Goal: Task Accomplishment & Management: Complete application form

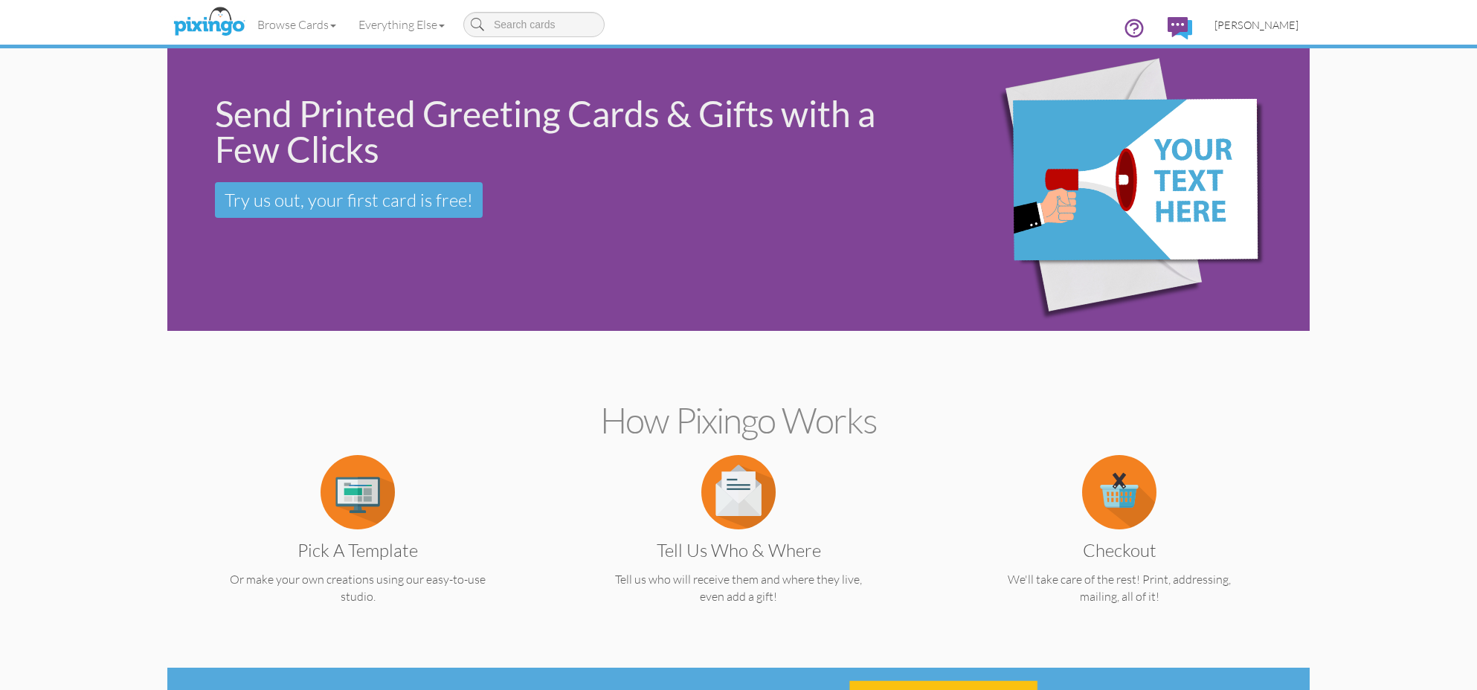
click at [1275, 23] on span "[PERSON_NAME]" at bounding box center [1256, 25] width 84 height 13
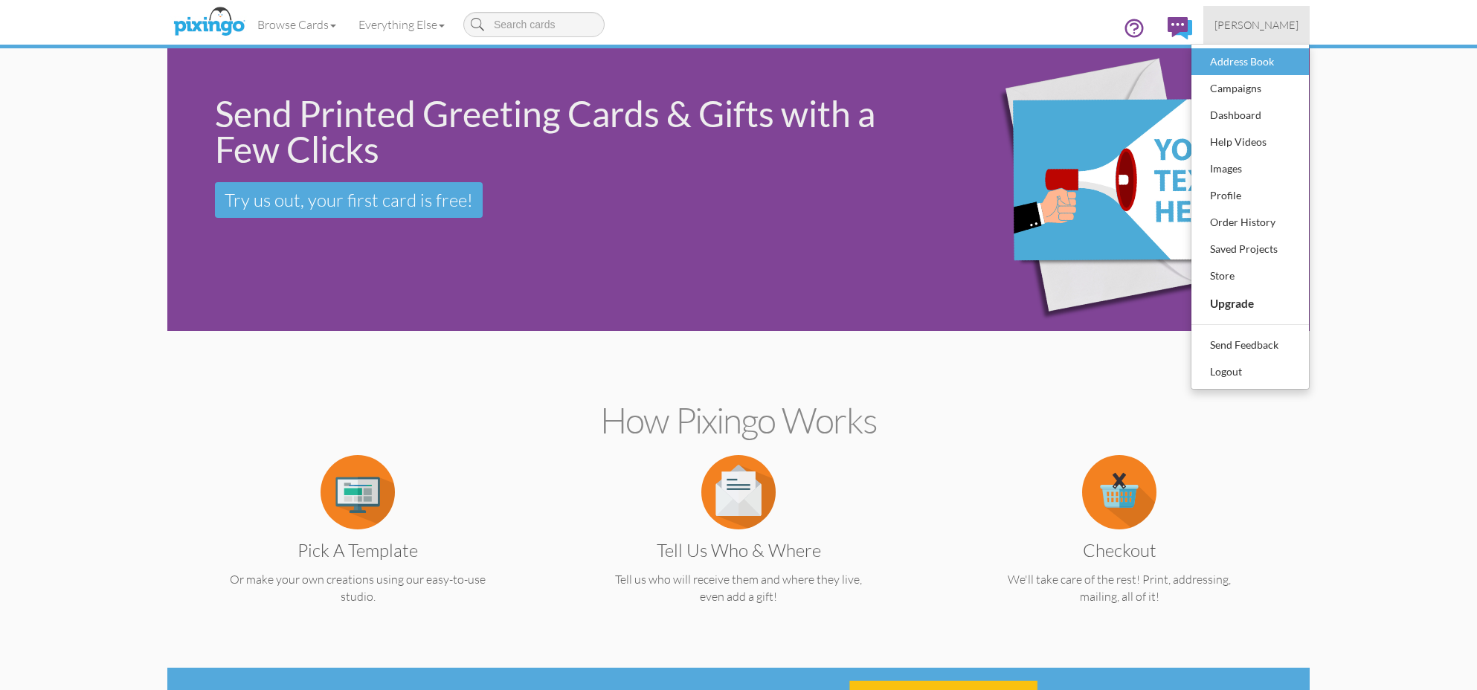
click at [1267, 59] on div "Address Book" at bounding box center [1250, 62] width 88 height 22
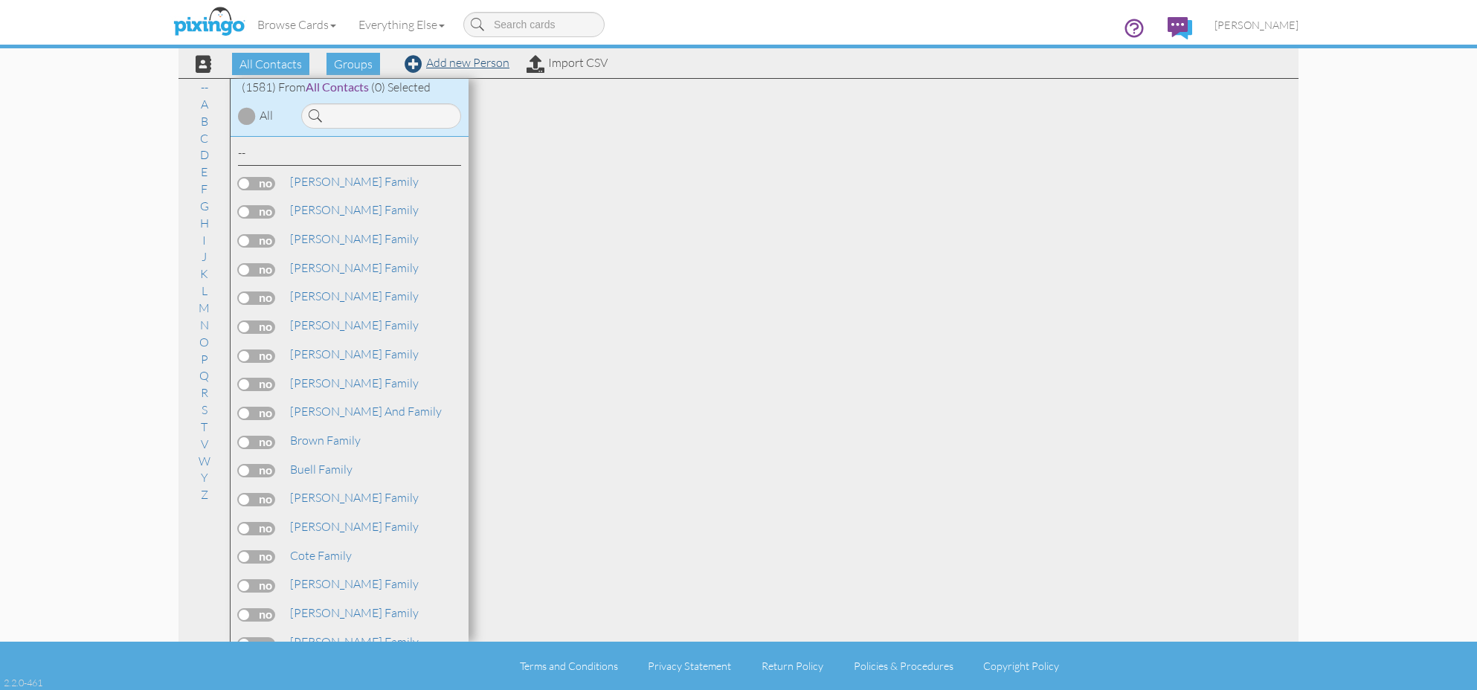
click at [442, 62] on link "Add new Person" at bounding box center [457, 62] width 105 height 15
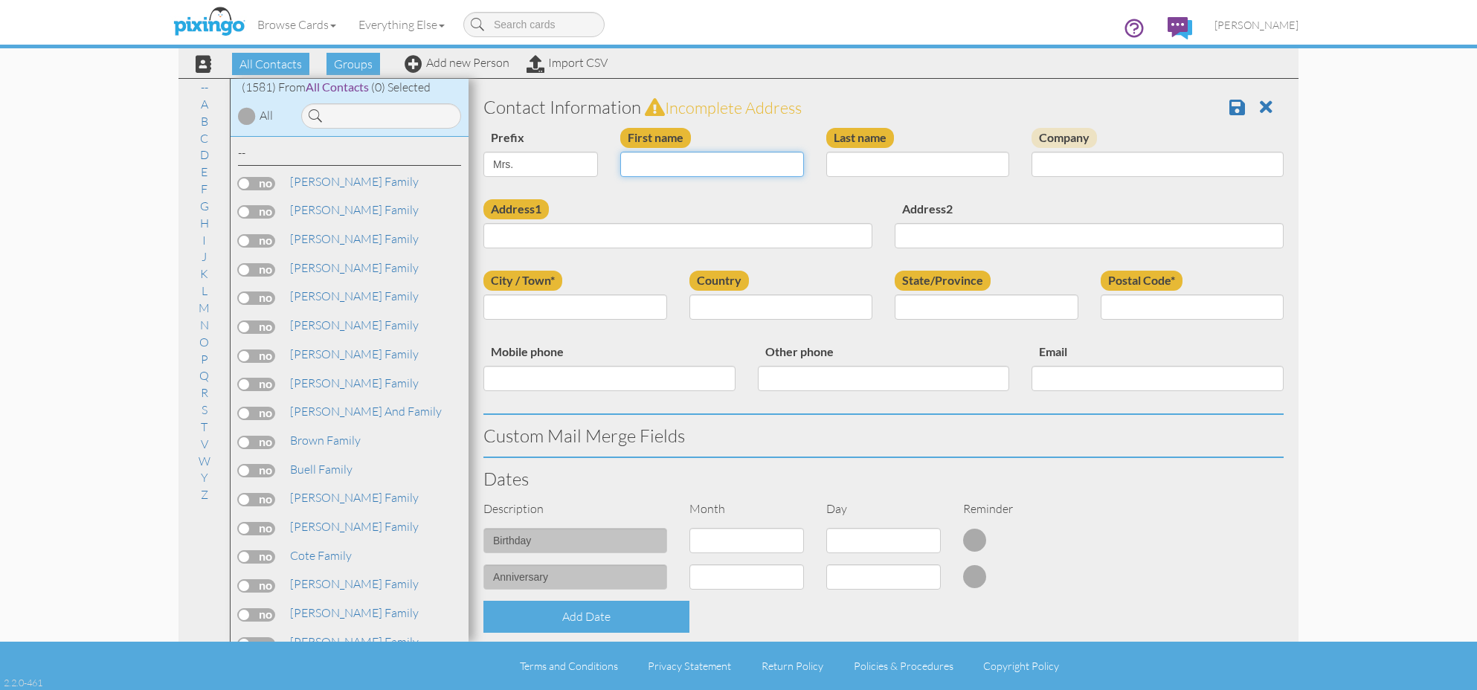
click at [664, 167] on input "First name" at bounding box center [712, 164] width 184 height 25
select select "string:"
click at [678, 152] on div "First name" at bounding box center [712, 158] width 206 height 60
click at [679, 157] on input "First name" at bounding box center [712, 164] width 184 height 25
type input "[PERSON_NAME]"
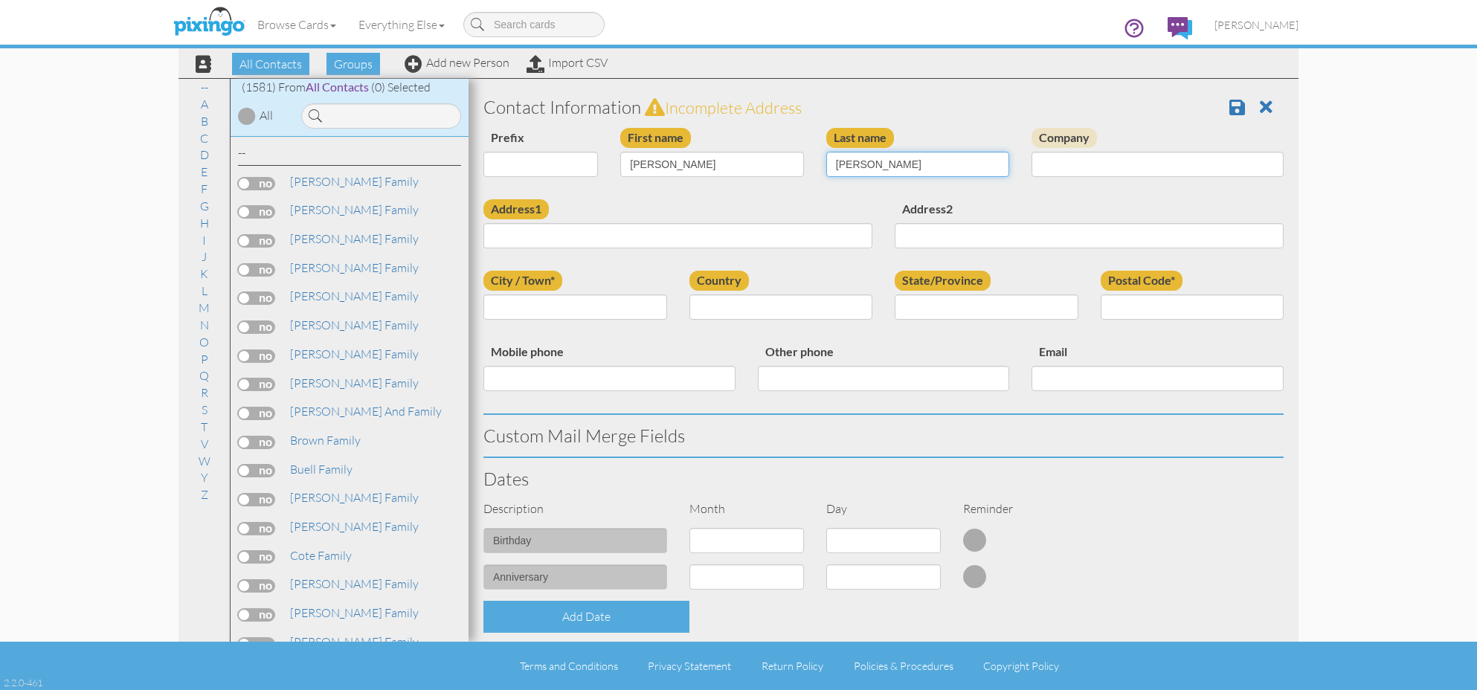
type input "[PERSON_NAME]"
paste input "[STREET_ADDRESS]"
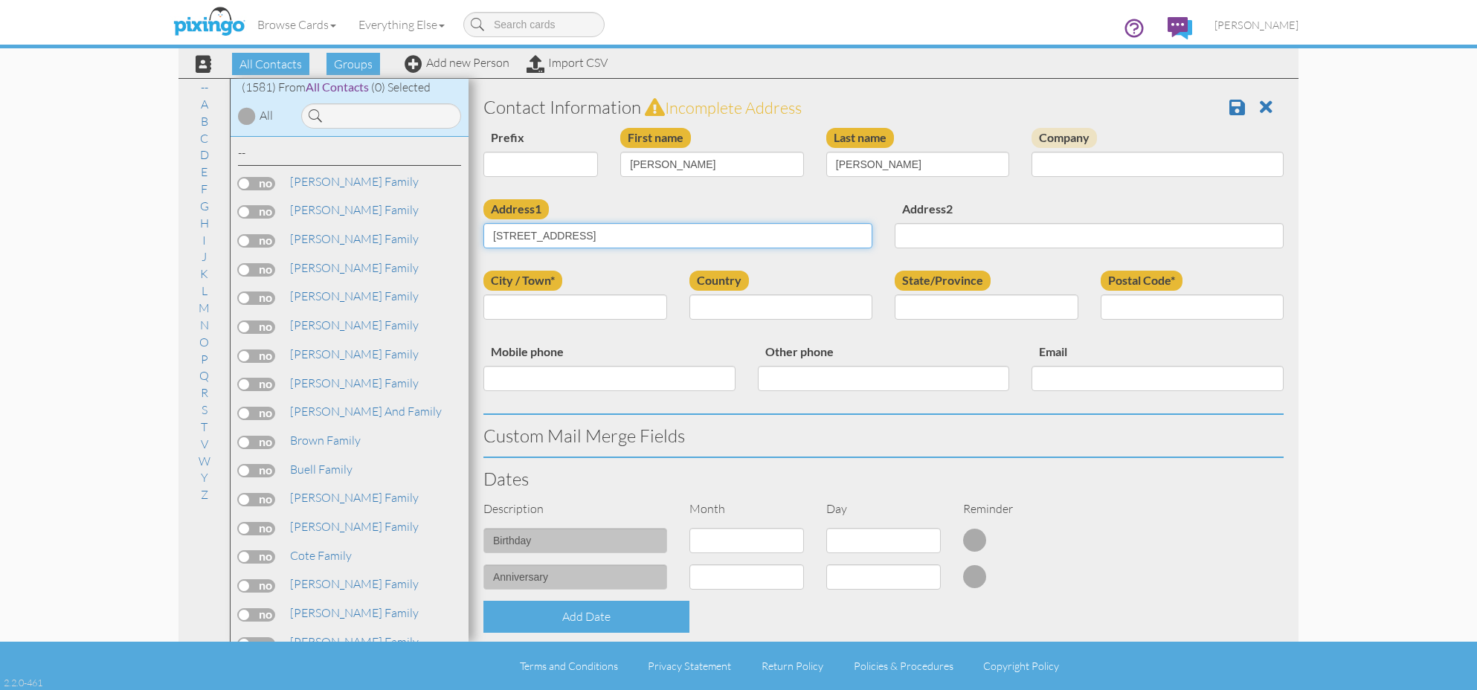
type input "[STREET_ADDRESS]"
click at [613, 299] on input "City / Town*" at bounding box center [575, 306] width 184 height 25
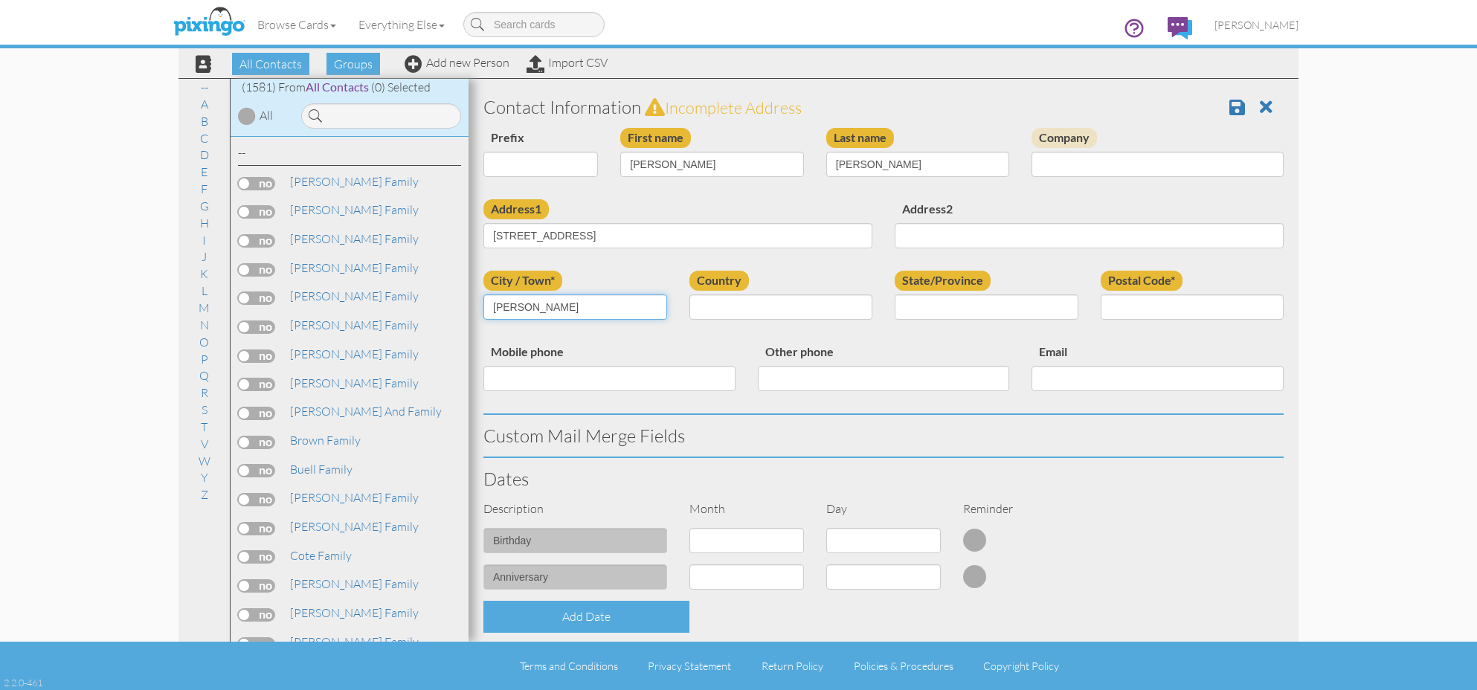
type input "[PERSON_NAME]"
select select "object:5107"
select select "object:5392"
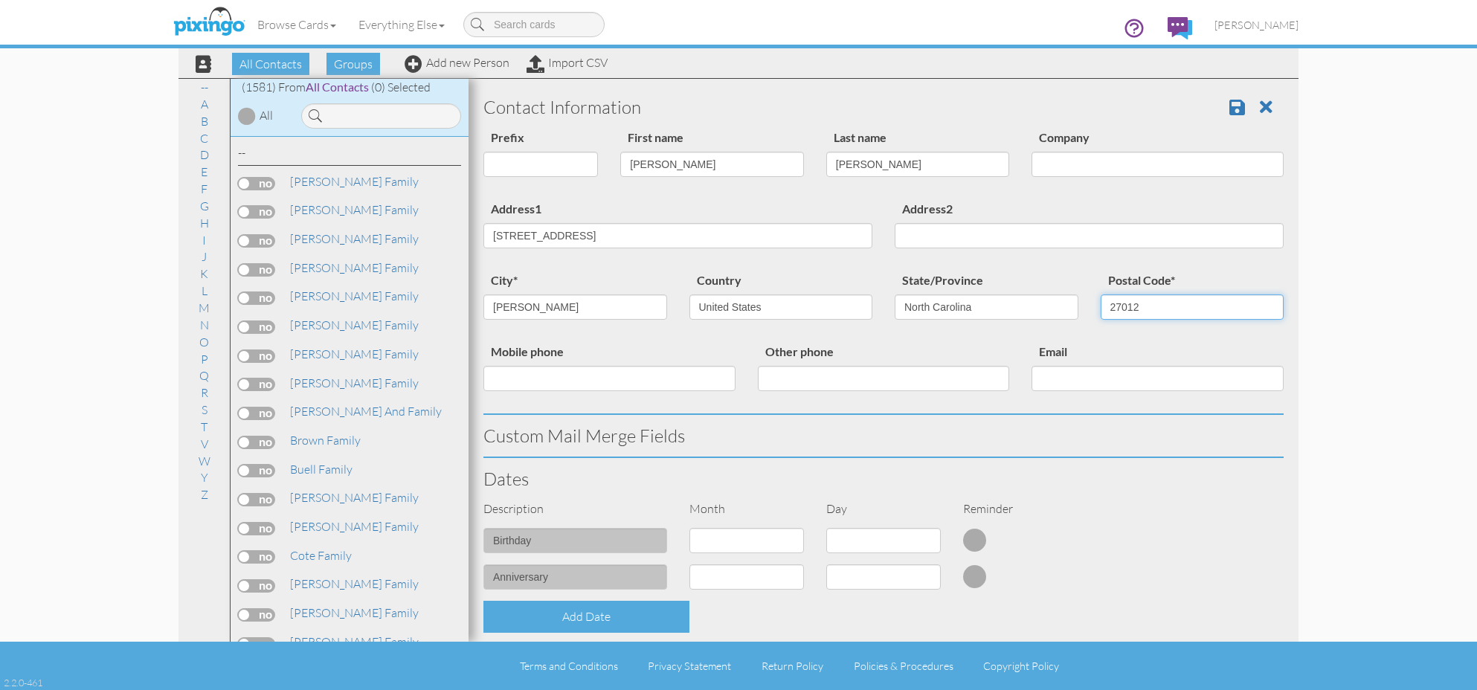
type input "27012"
drag, startPoint x: 637, startPoint y: 233, endPoint x: 806, endPoint y: 230, distance: 168.8
click at [806, 230] on input "[STREET_ADDRESS]" at bounding box center [677, 235] width 389 height 25
type input "[STREET_ADDRESS]"
click at [699, 379] on input "Mobile phone" at bounding box center [609, 378] width 252 height 25
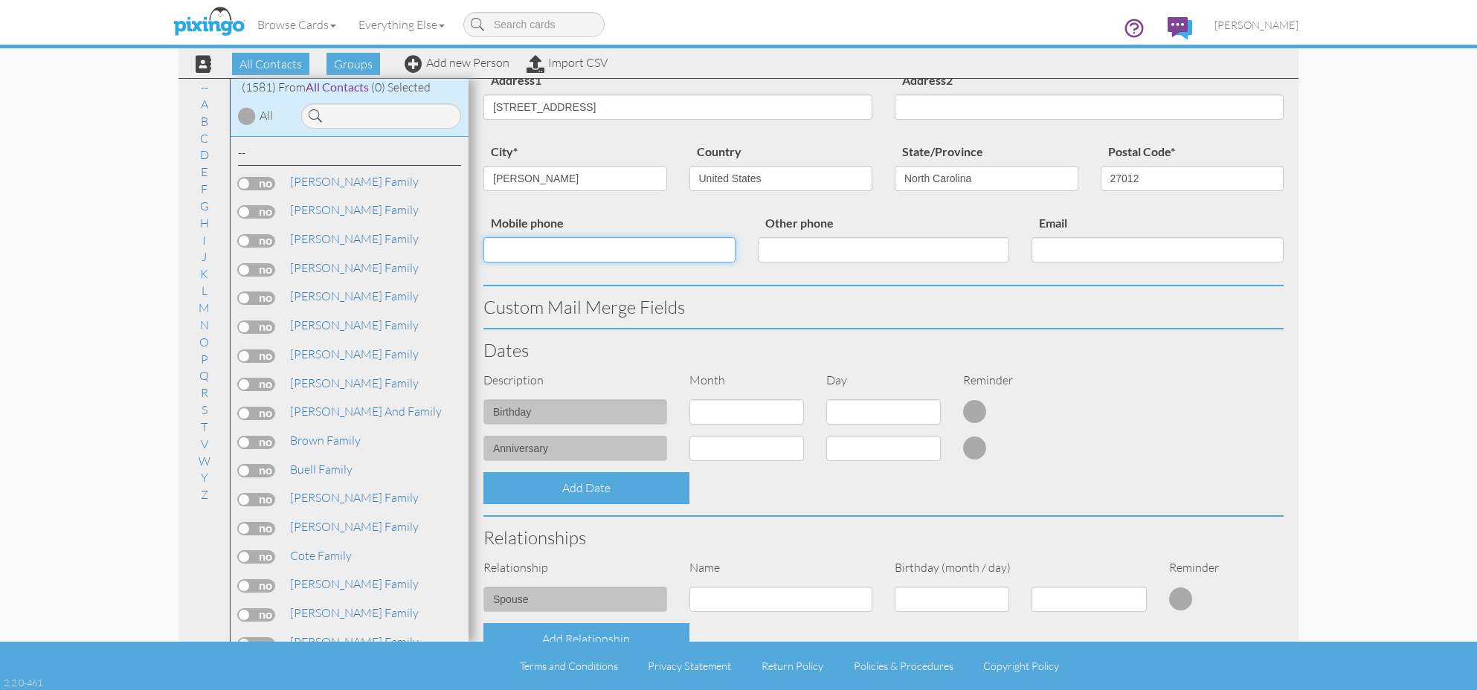
scroll to position [133, 0]
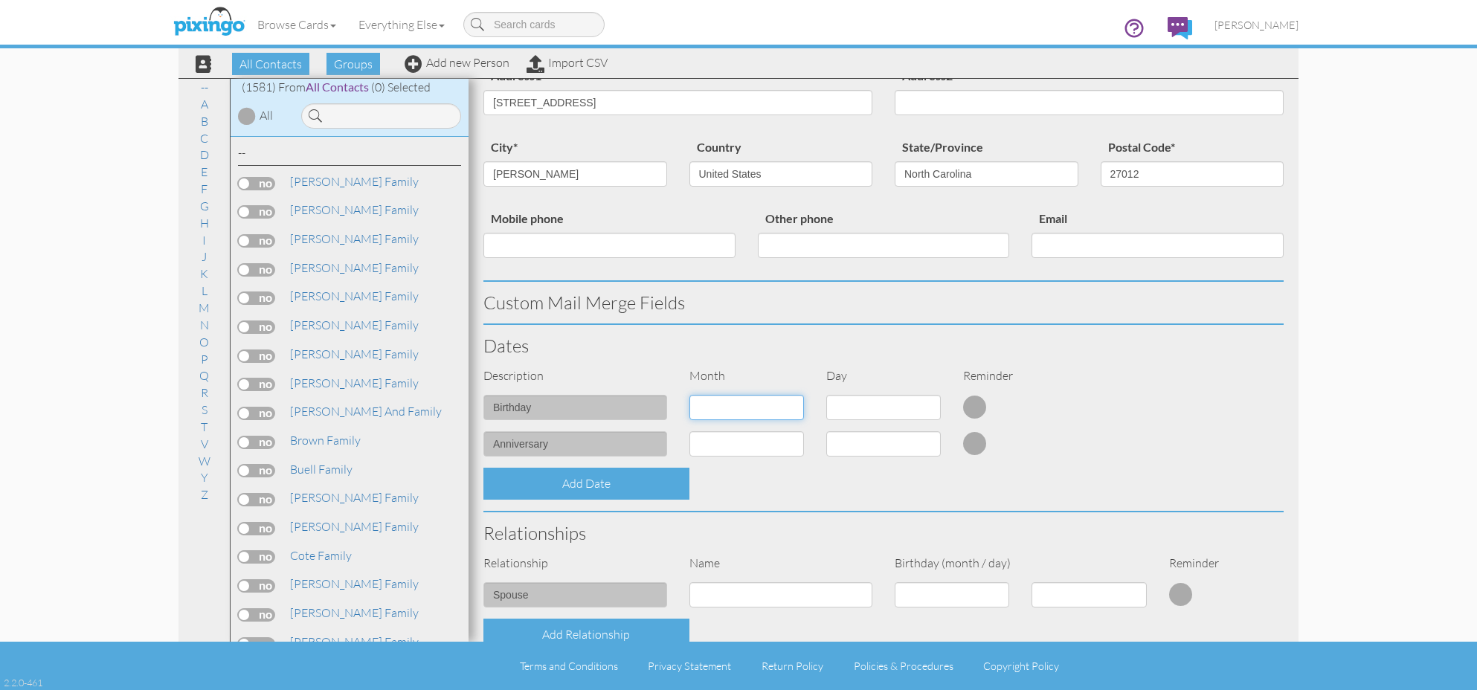
select select "object:5098"
select select "number:24"
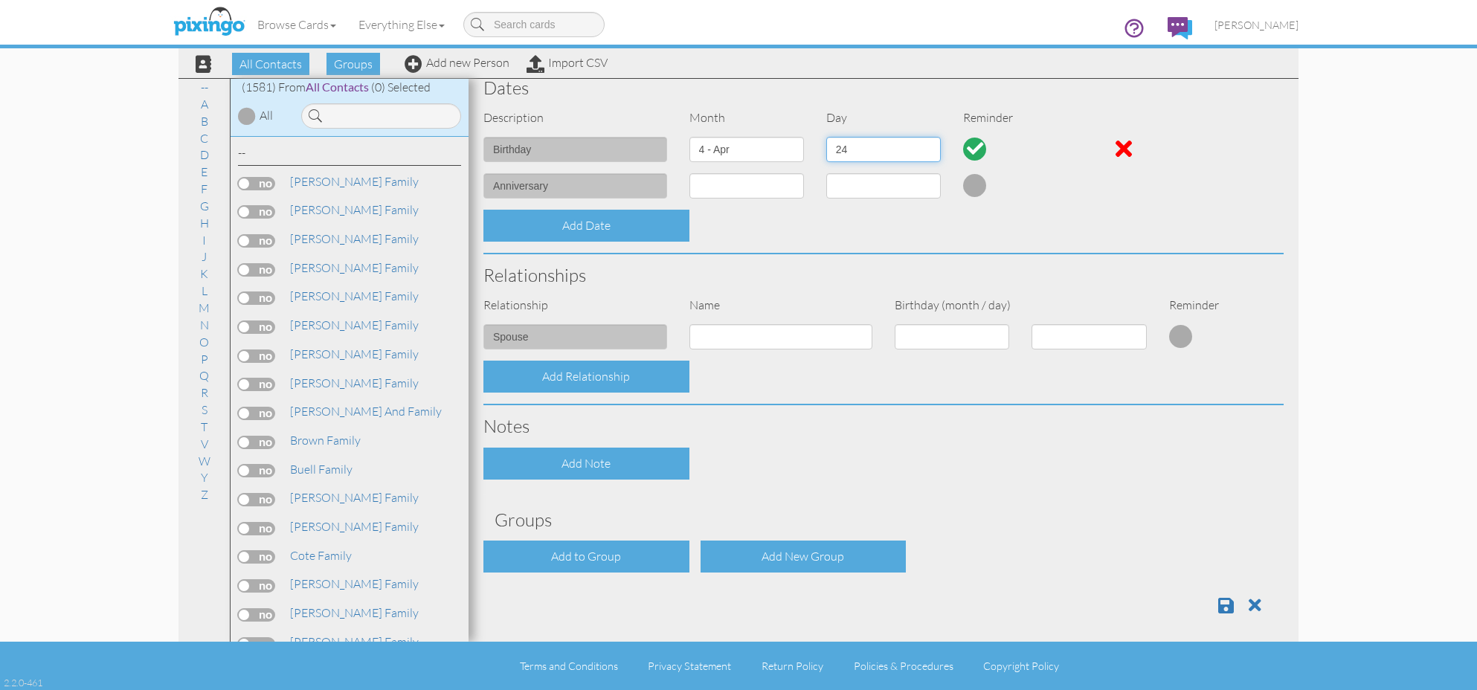
scroll to position [390, 0]
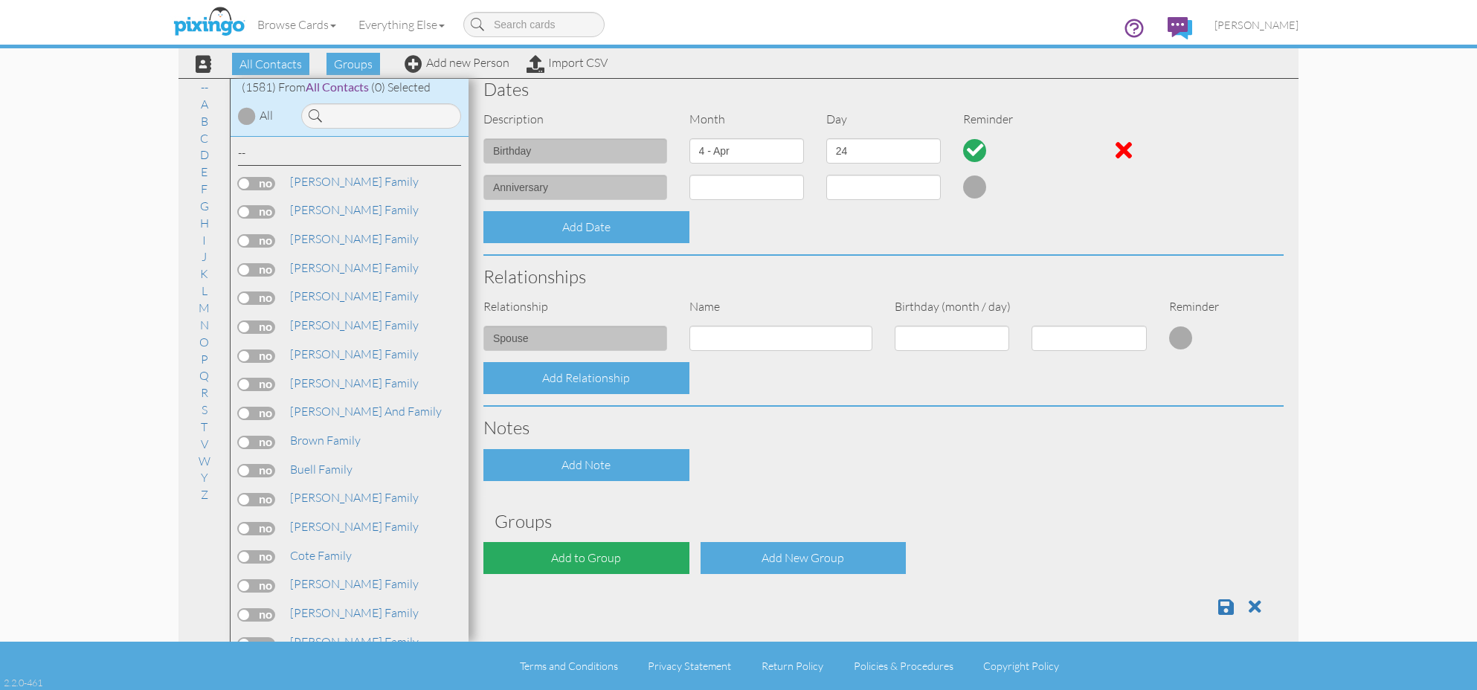
click at [619, 563] on div "Add to Group" at bounding box center [586, 558] width 206 height 32
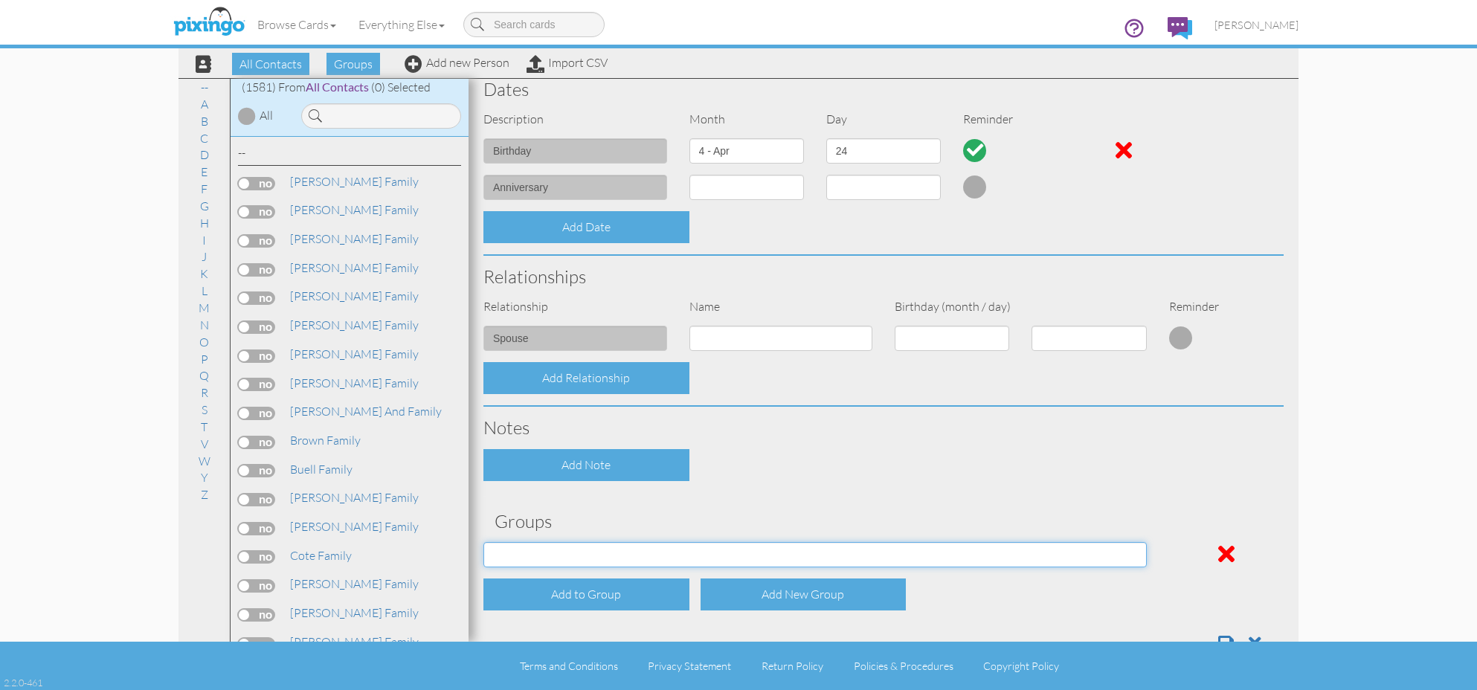
select select "object:5420"
click at [619, 579] on div "Add to Group" at bounding box center [586, 595] width 206 height 32
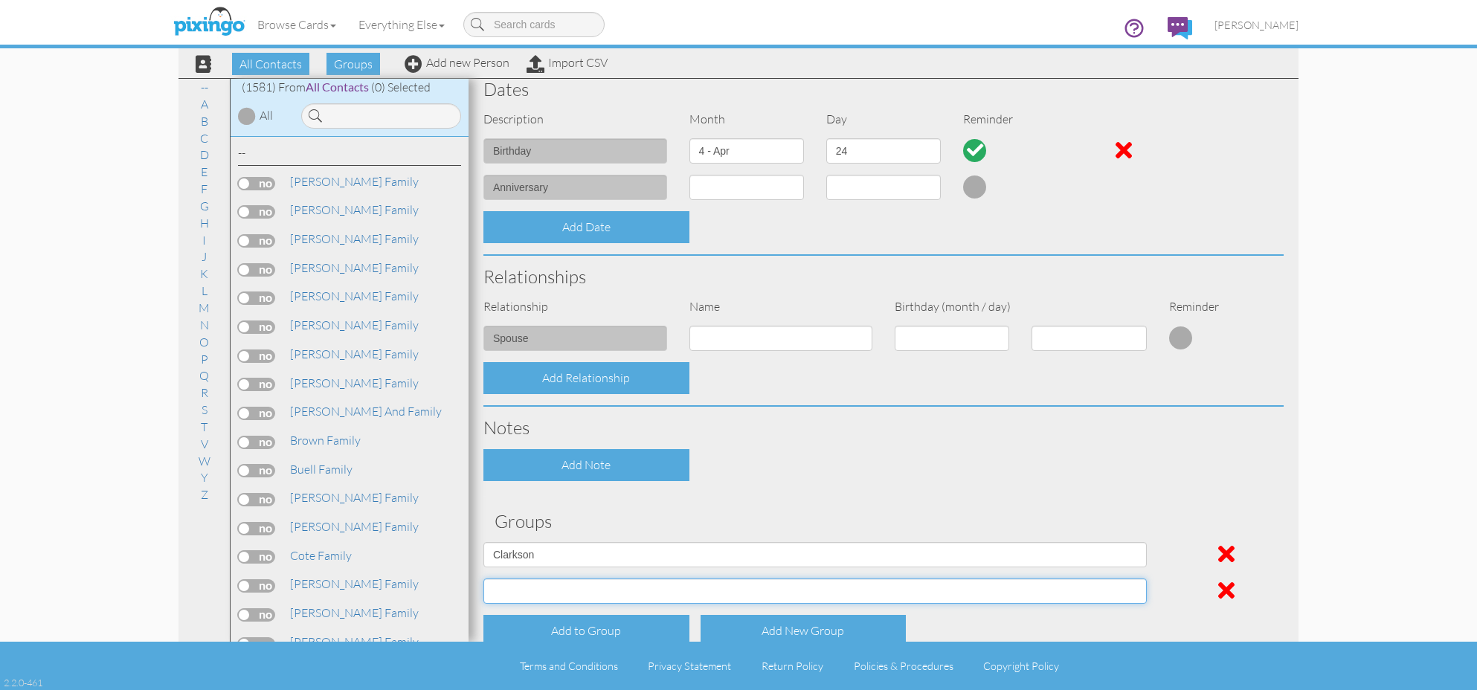
select select "object:5427"
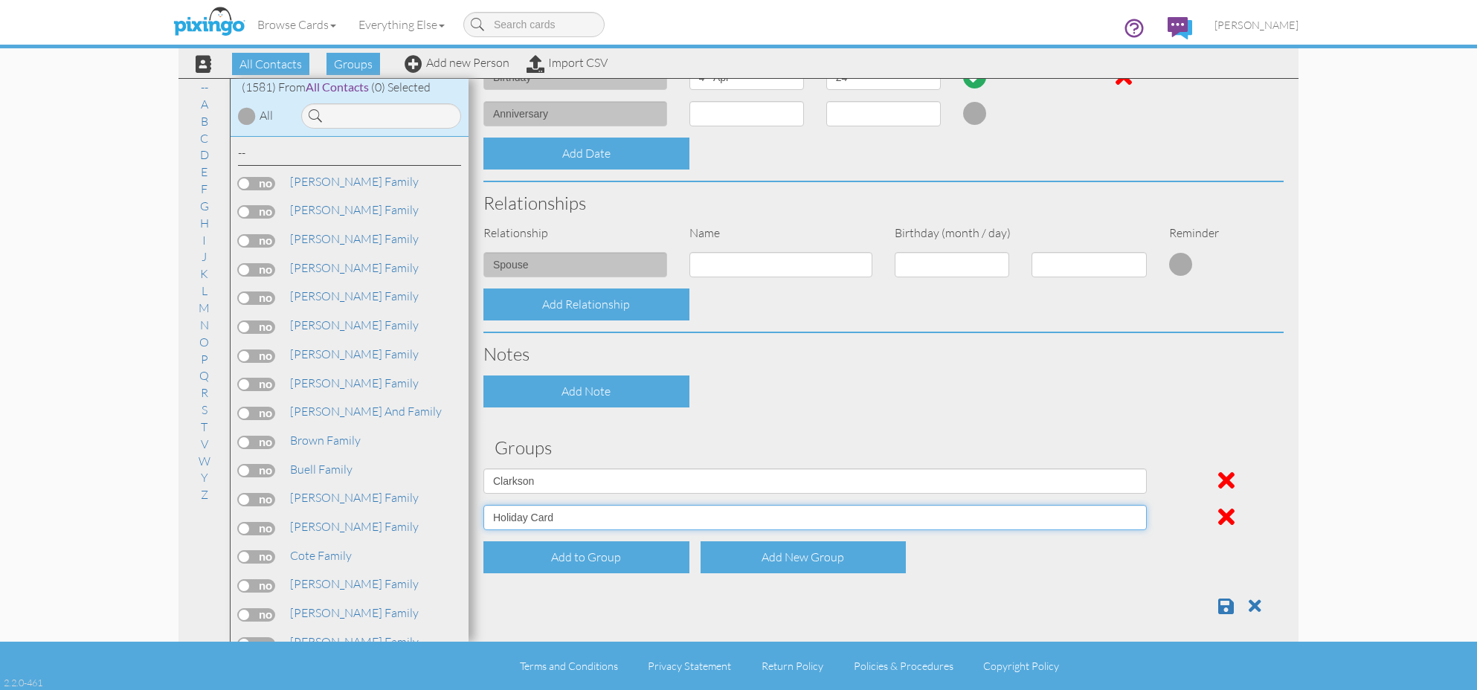
scroll to position [463, 0]
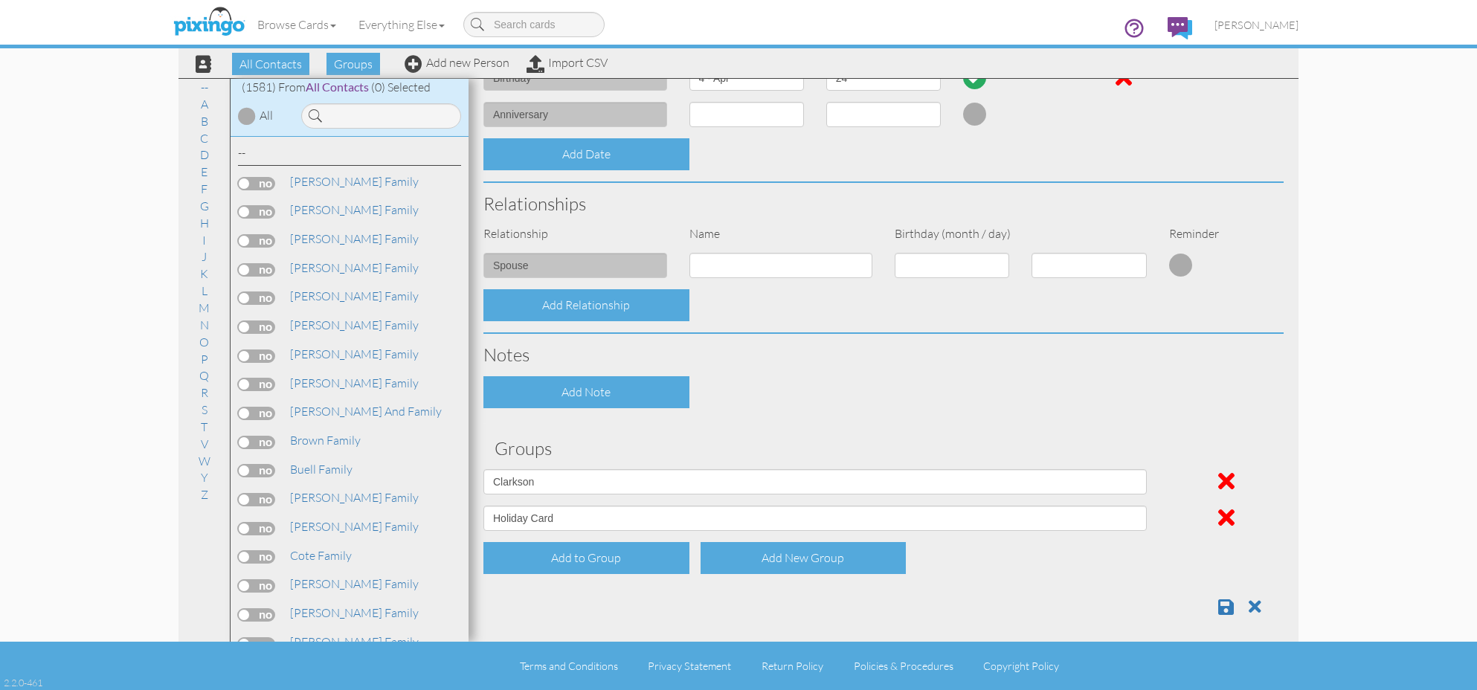
click at [1217, 601] on div at bounding box center [883, 601] width 822 height 30
click at [1220, 602] on span at bounding box center [1226, 607] width 16 height 18
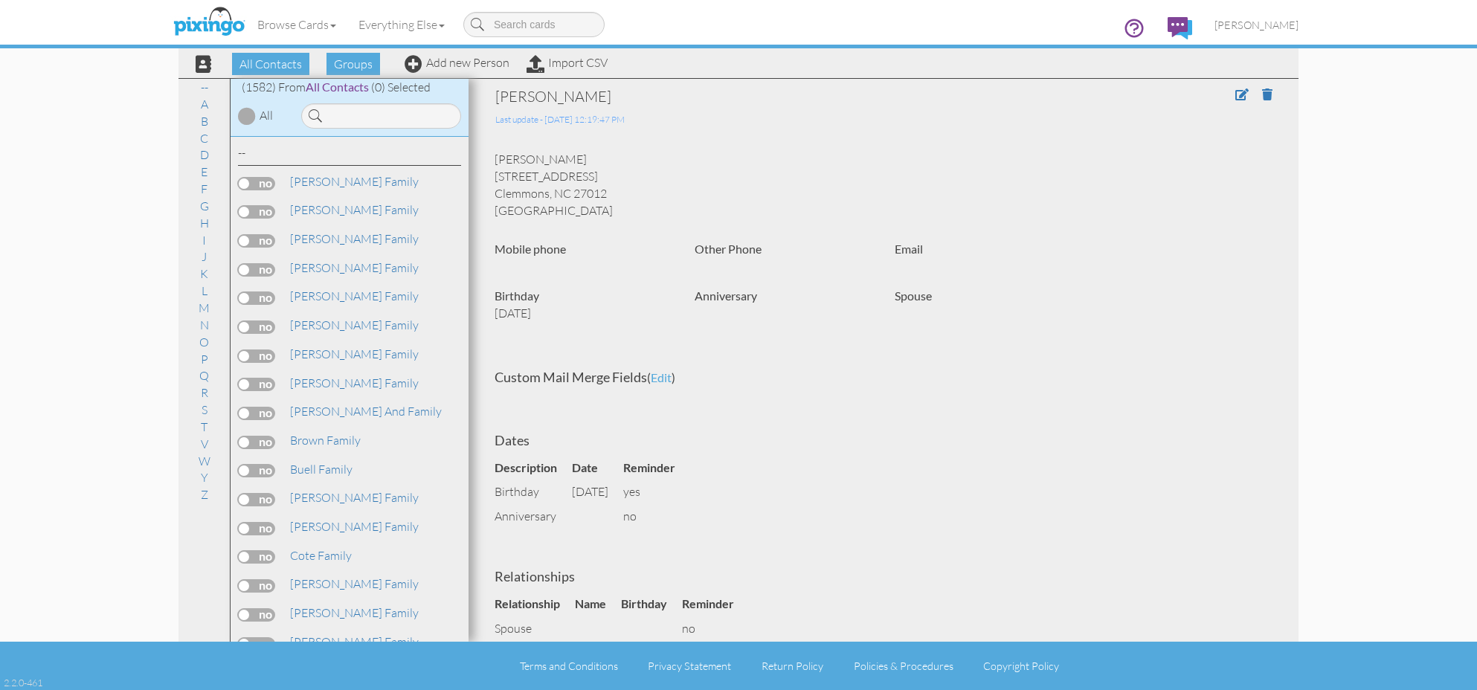
click at [659, 375] on span "edit" at bounding box center [661, 377] width 21 height 14
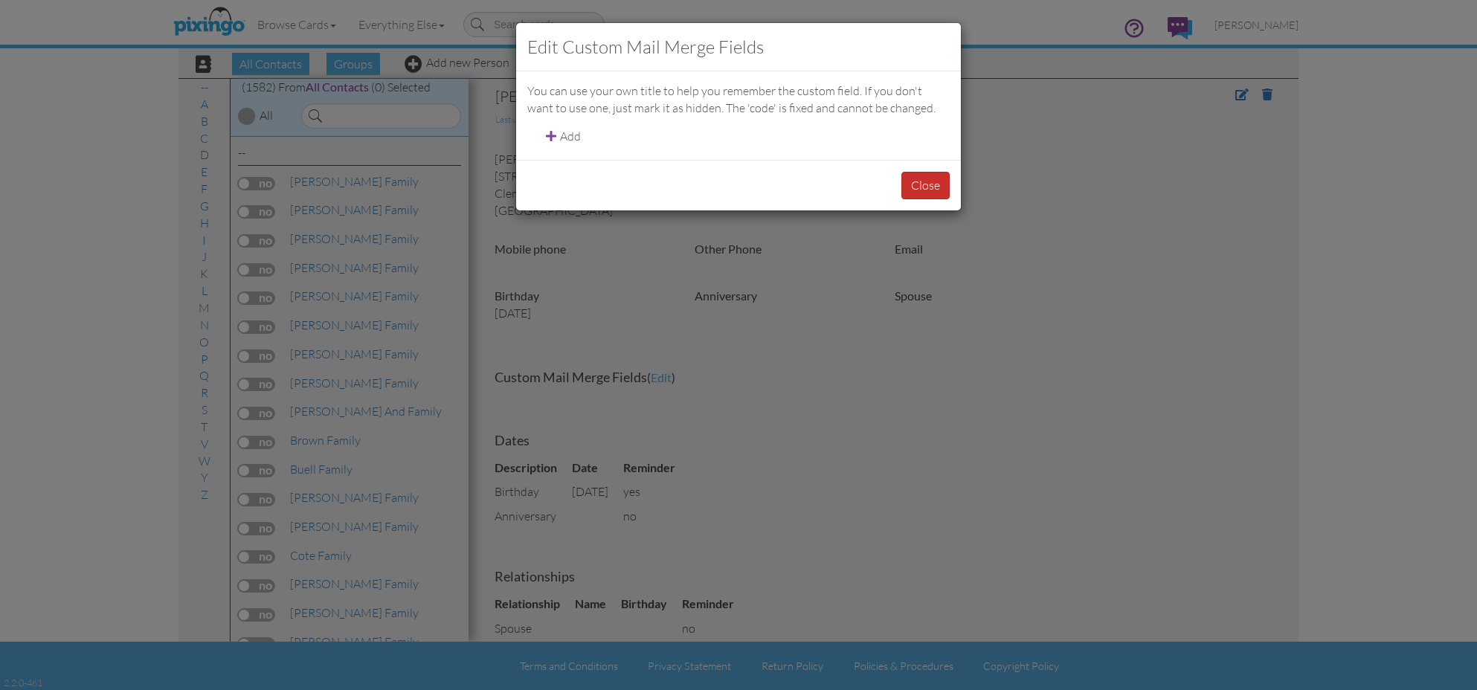
click at [931, 189] on button "Close" at bounding box center [925, 186] width 48 height 28
